Goal: Task Accomplishment & Management: Manage account settings

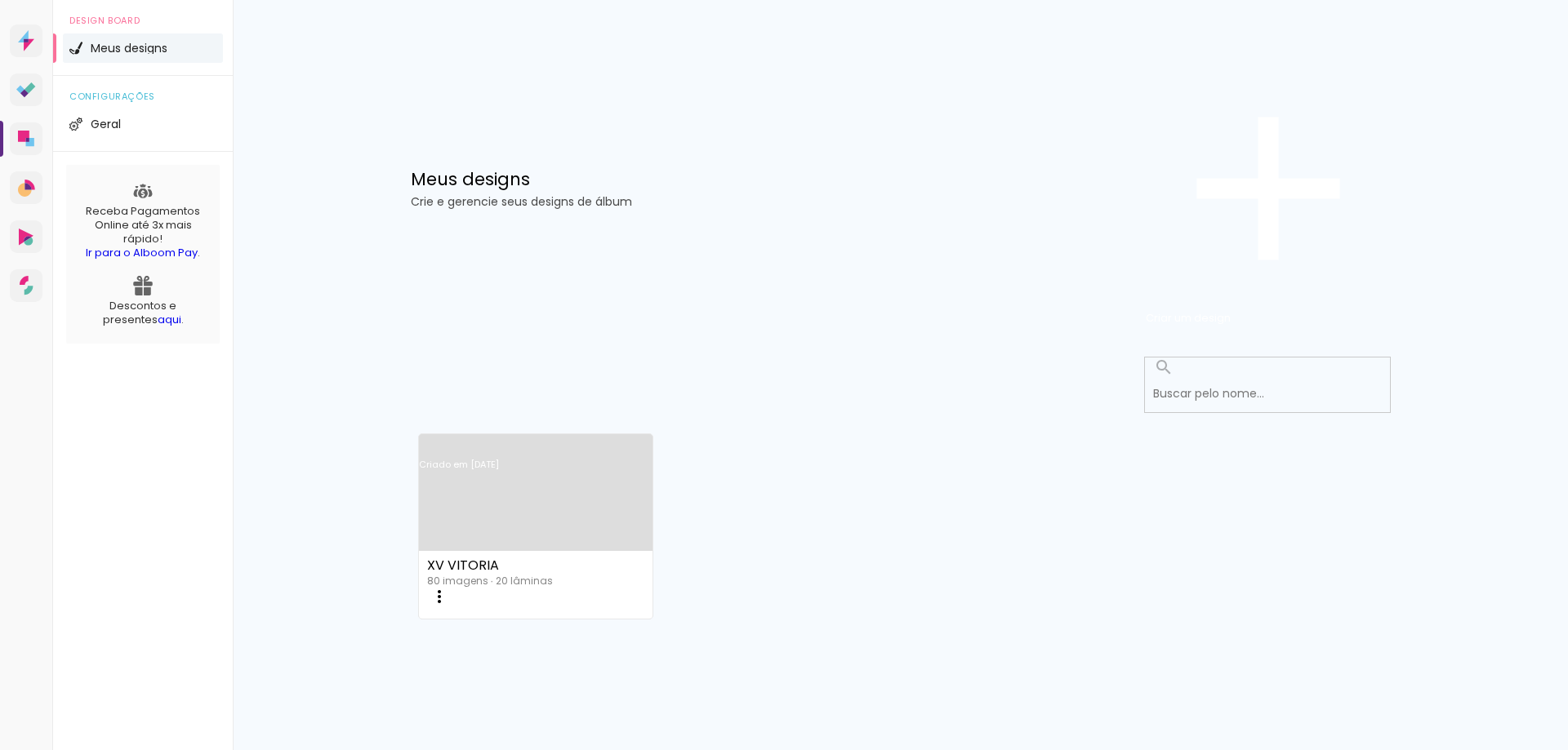
click at [449, 587] on iron-icon at bounding box center [439, 597] width 20 height 20
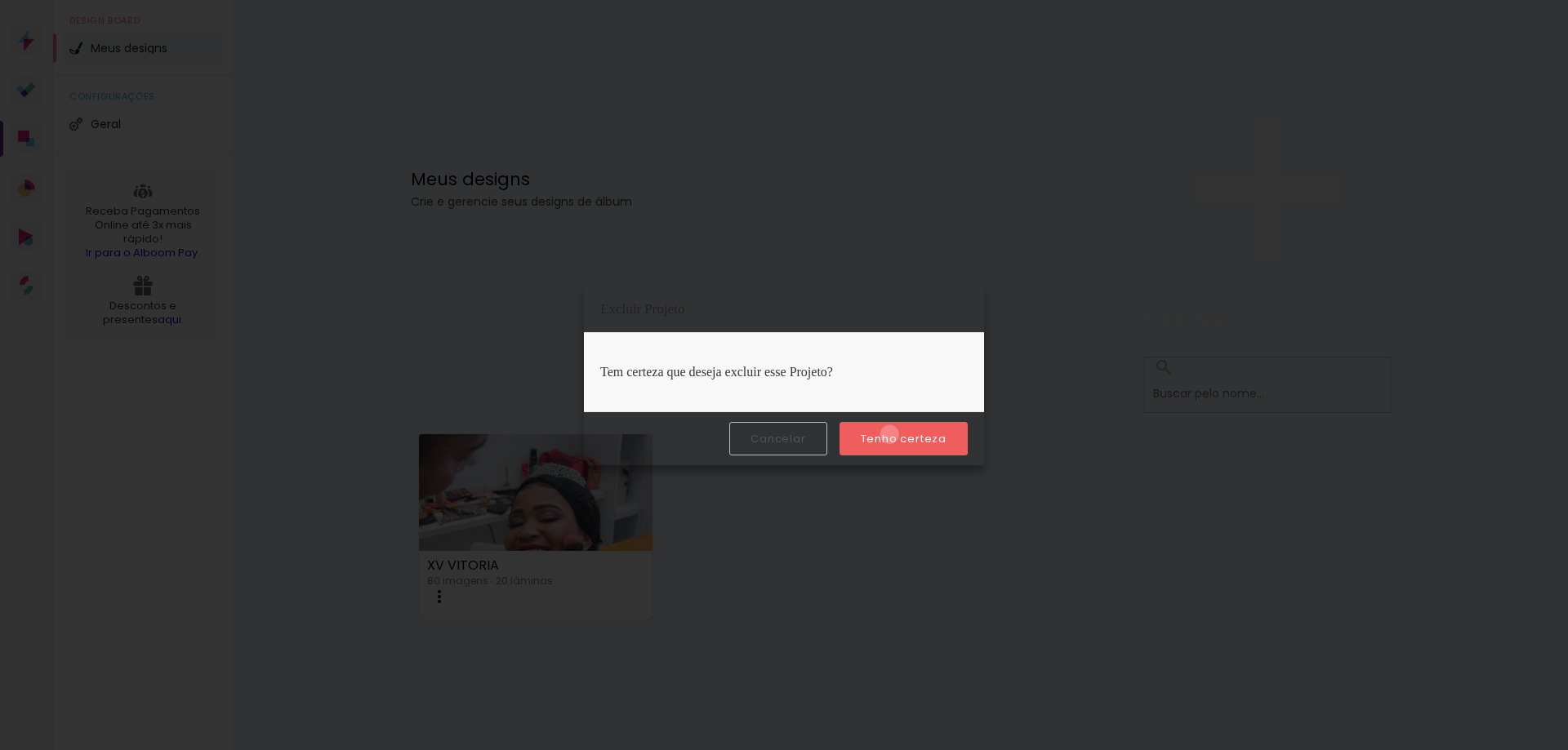
click at [0, 0] on slot "Tenho certeza" at bounding box center [0, 0] width 0 height 0
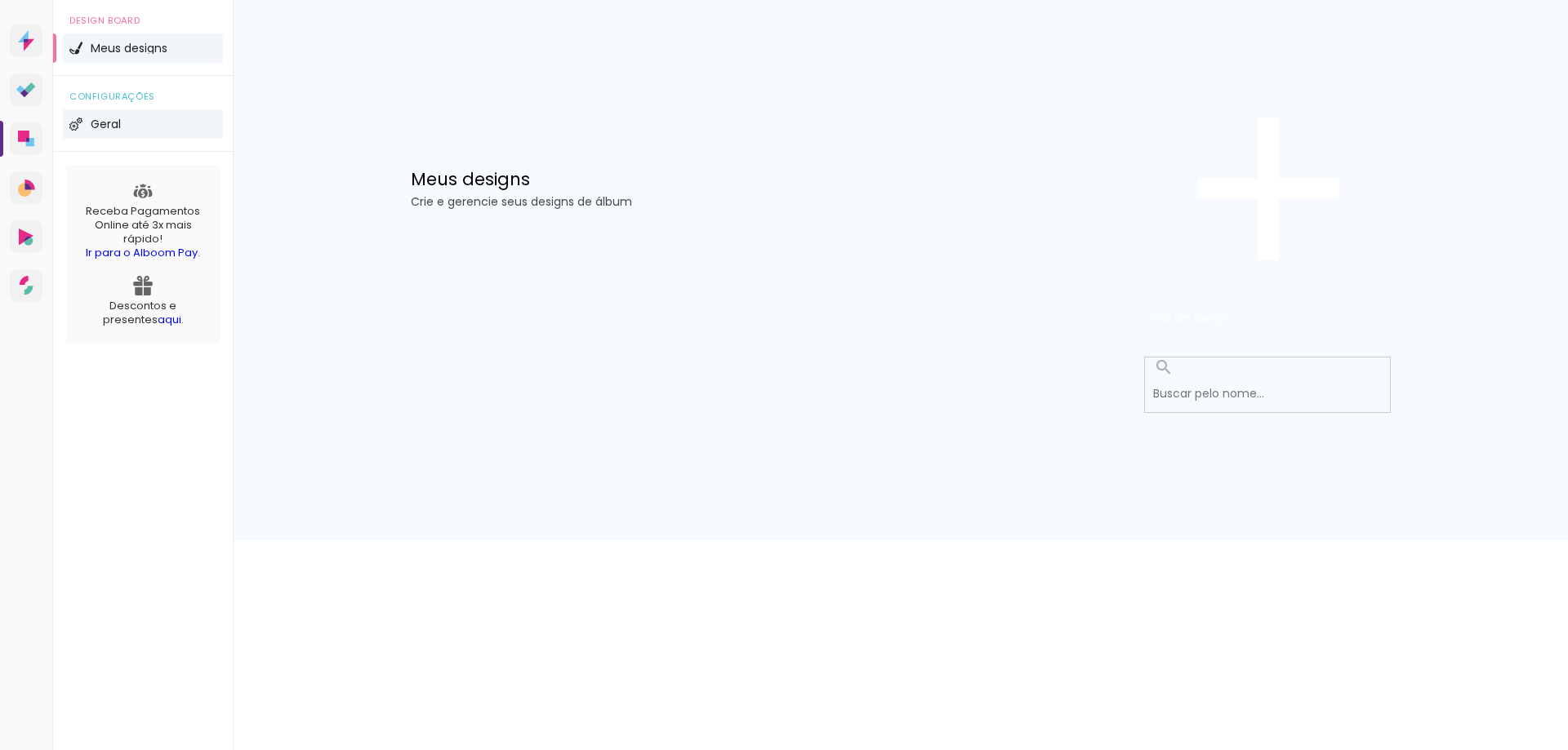
click at [99, 139] on li "Geral" at bounding box center [143, 124] width 160 height 30
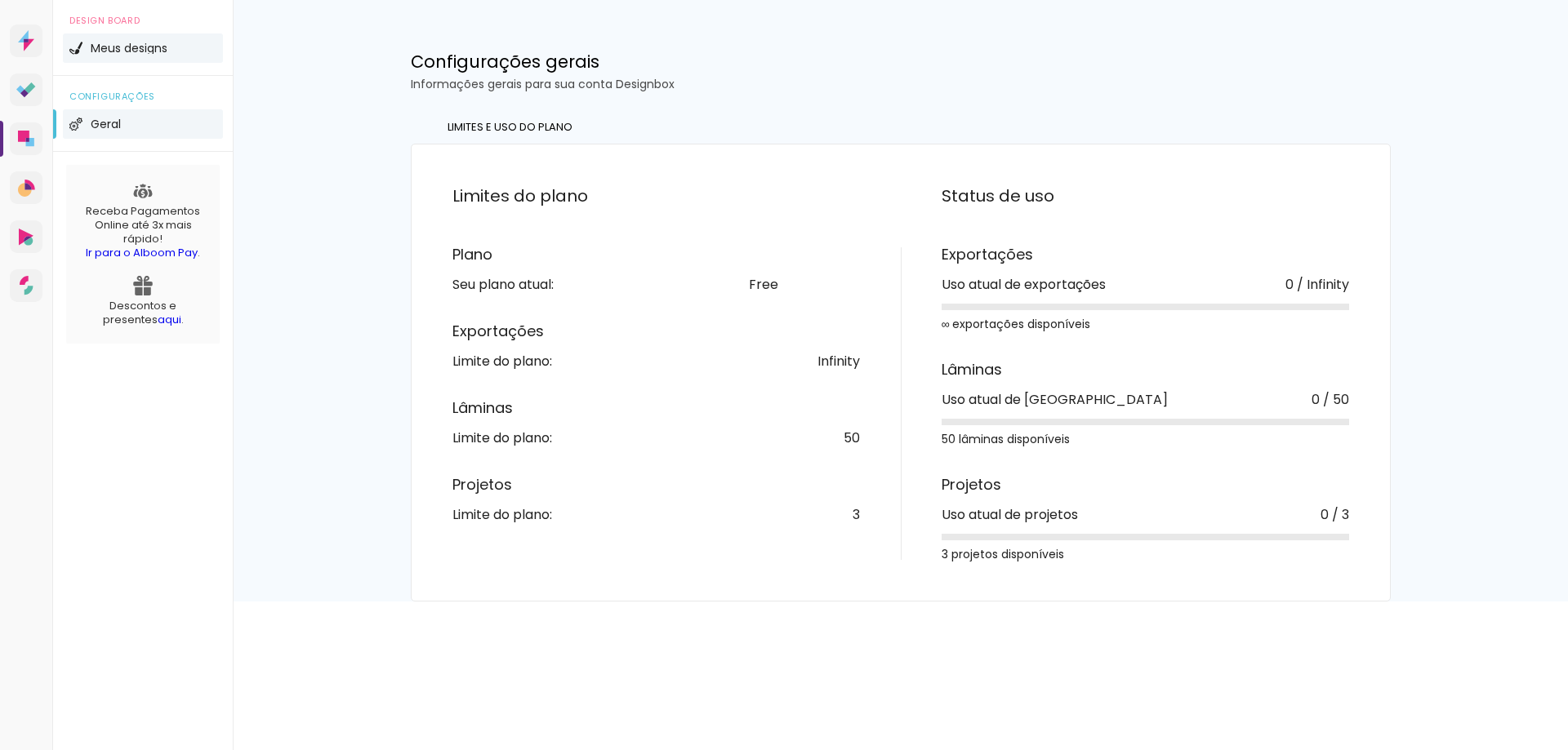
click at [123, 63] on li "Meus designs" at bounding box center [143, 48] width 160 height 30
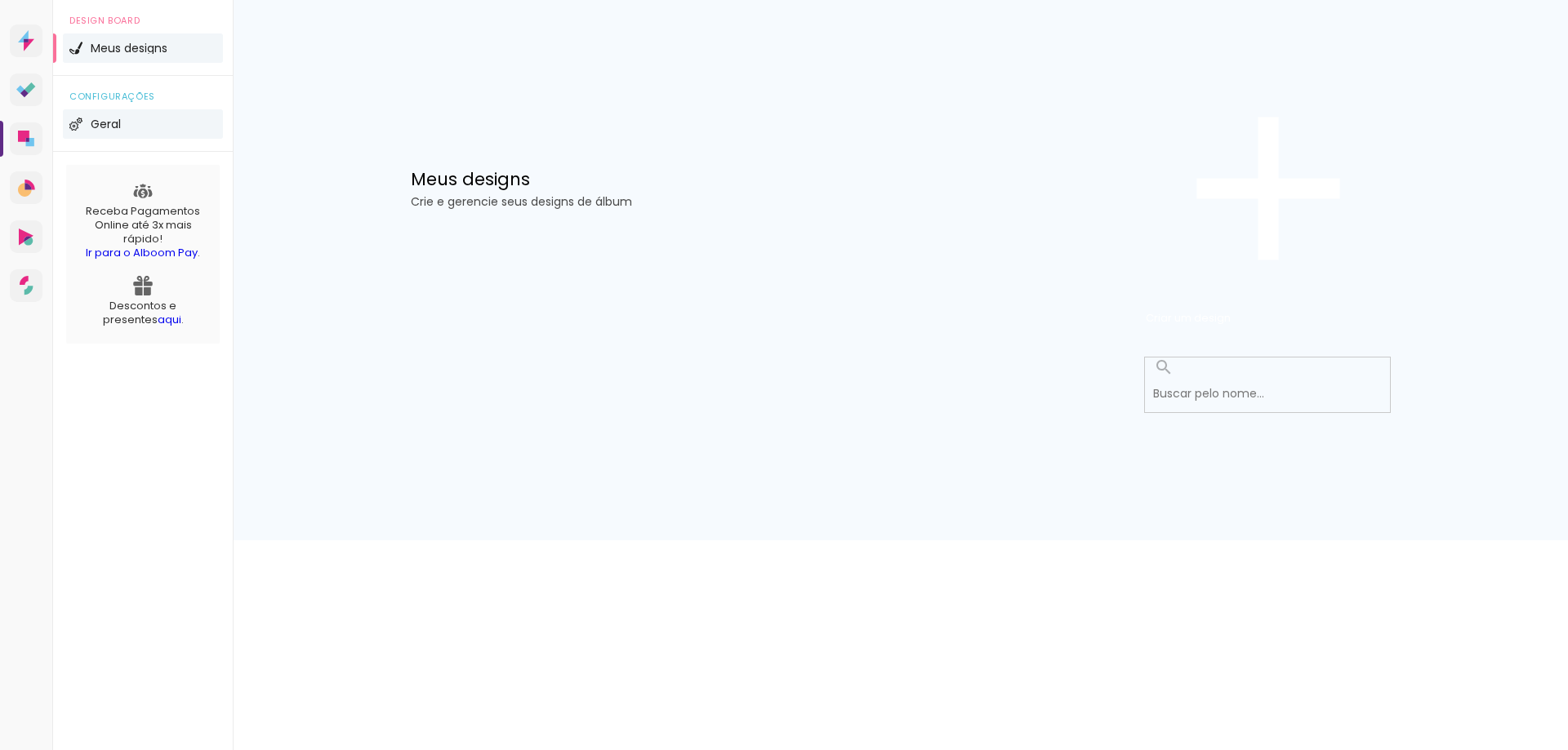
click at [100, 130] on span "Geral" at bounding box center [106, 124] width 31 height 12
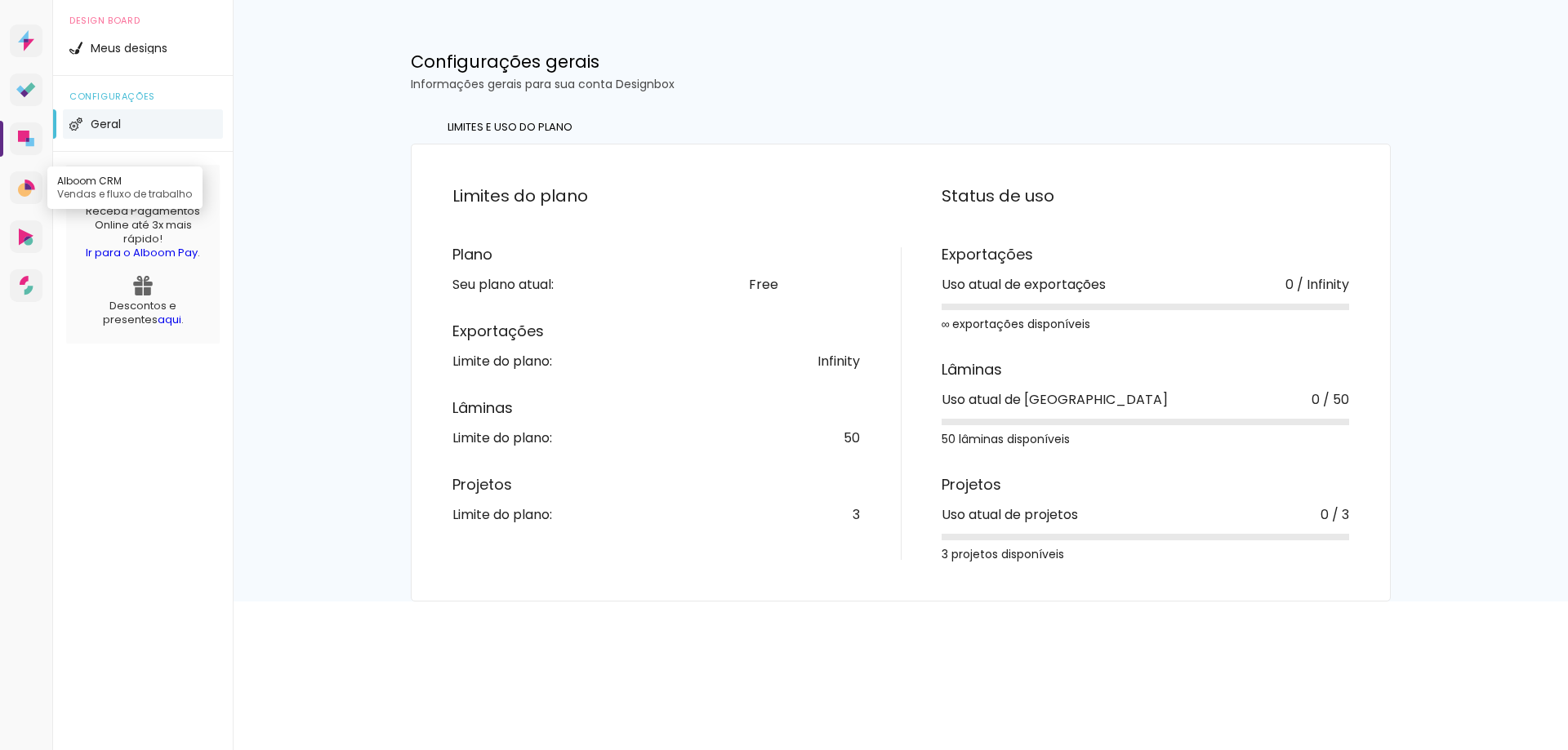
click at [28, 190] on icon at bounding box center [27, 186] width 6 height 6
click at [31, 242] on icon at bounding box center [27, 239] width 7 height 5
